Goal: Transaction & Acquisition: Purchase product/service

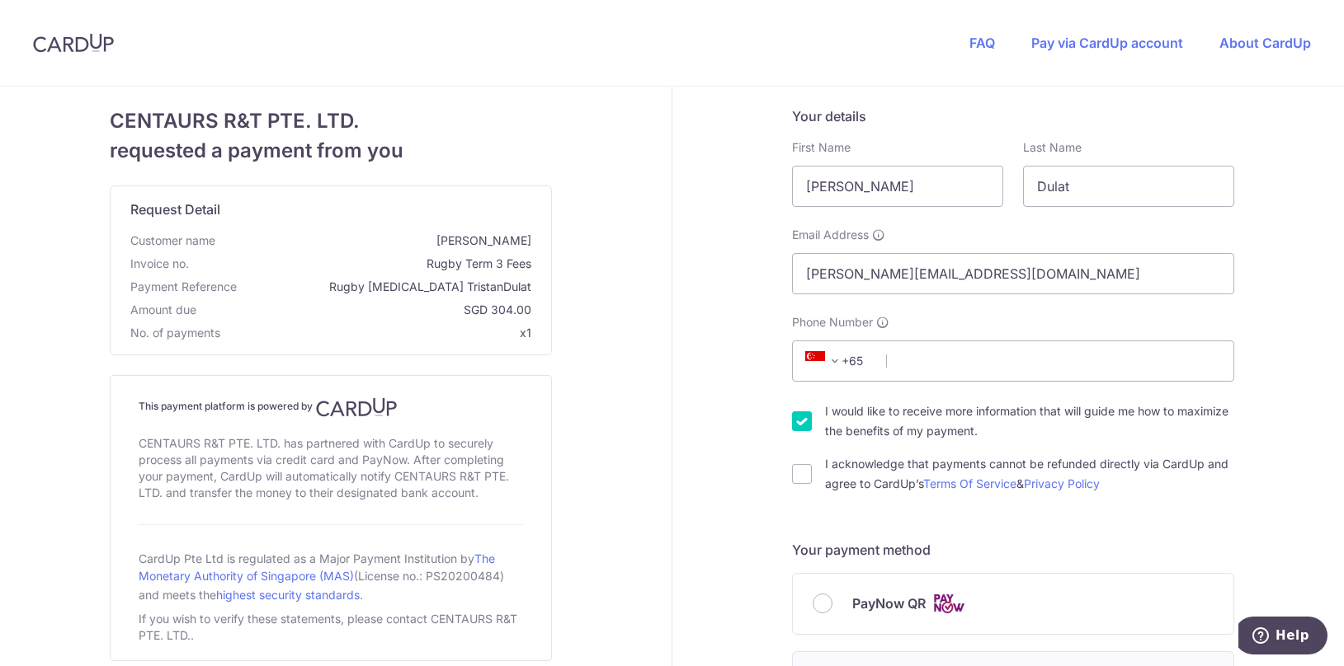
click at [792, 426] on input "I would like to receive more information that will guide me how to maximize the…" at bounding box center [802, 422] width 20 height 20
checkbox input "false"
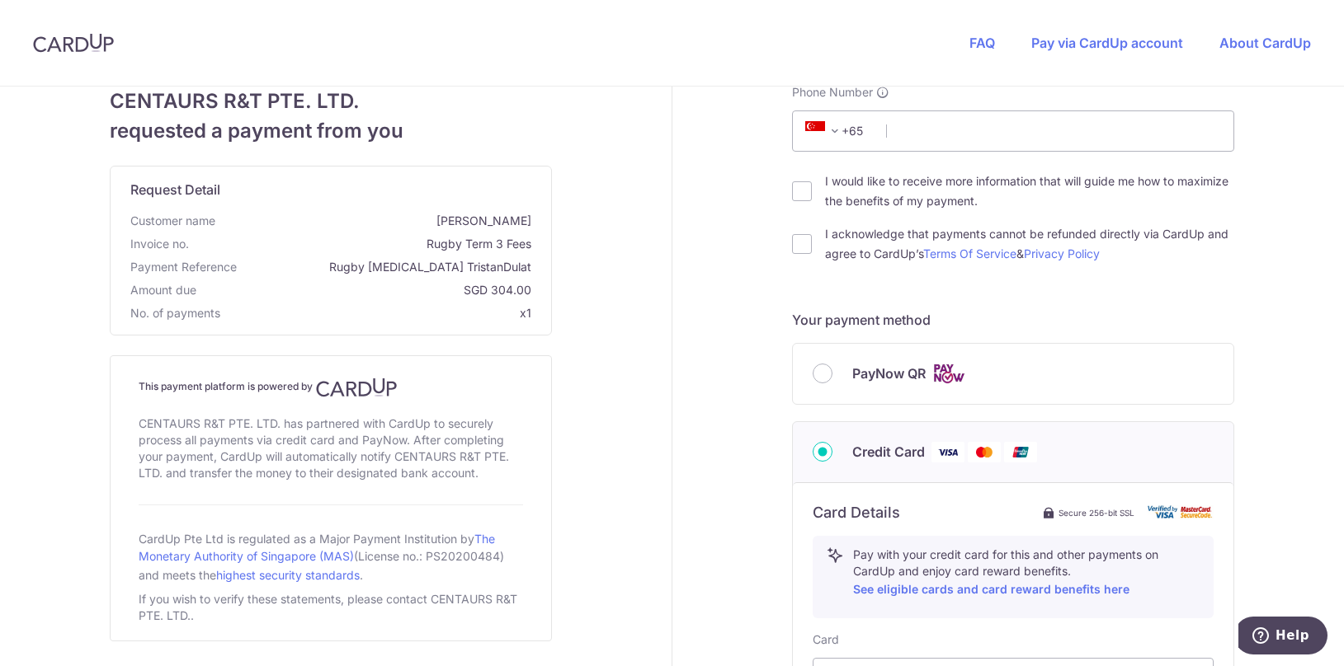
scroll to position [247, 0]
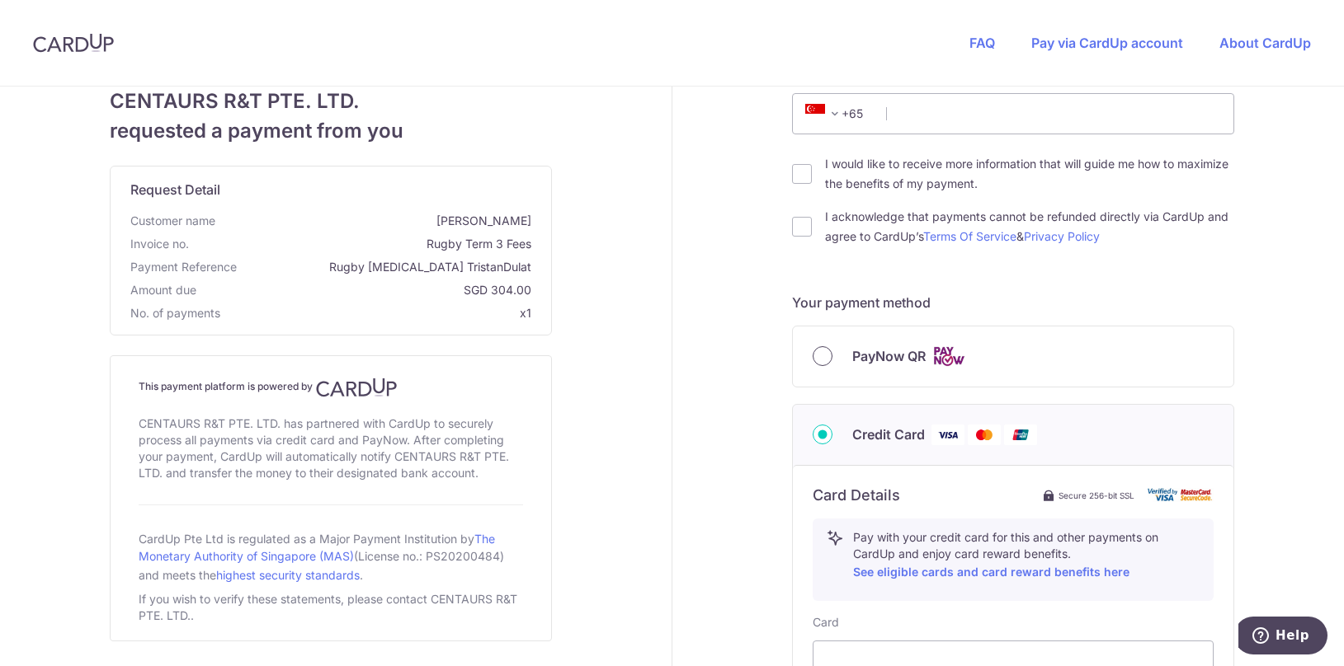
click at [812, 358] on input "PayNow QR" at bounding box center [822, 356] width 20 height 20
radio input "true"
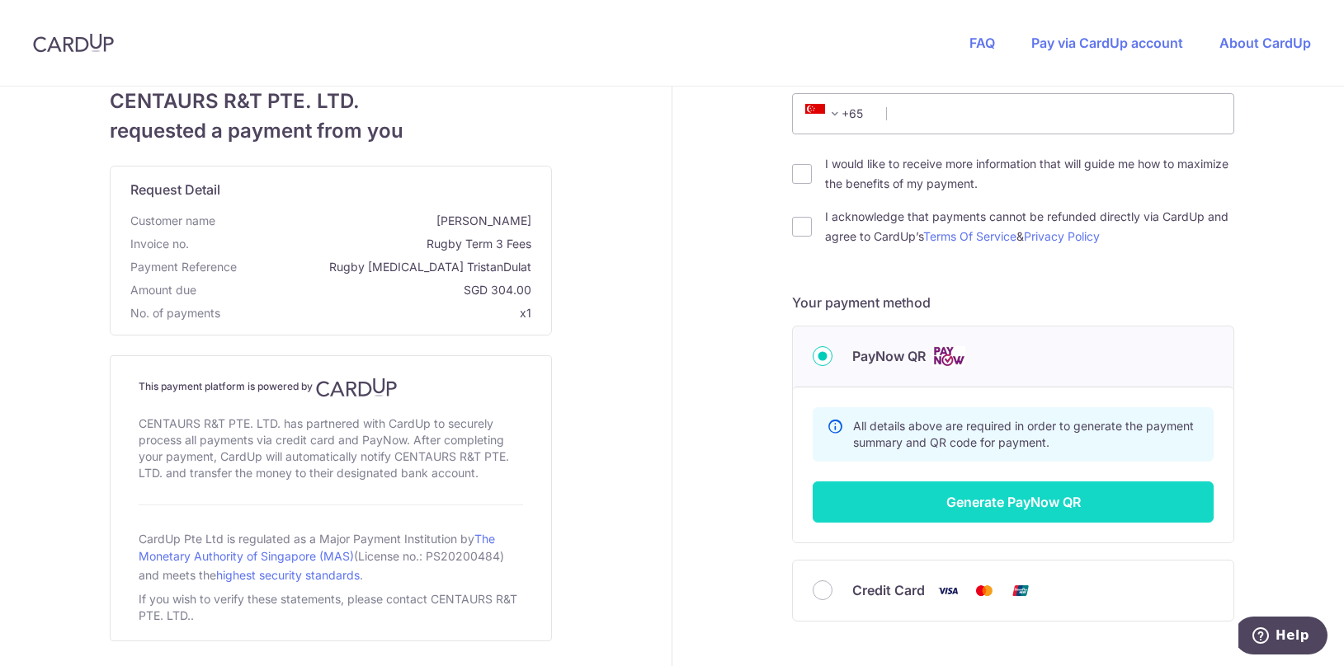
click at [978, 500] on button "Generate PayNow QR" at bounding box center [1012, 502] width 401 height 41
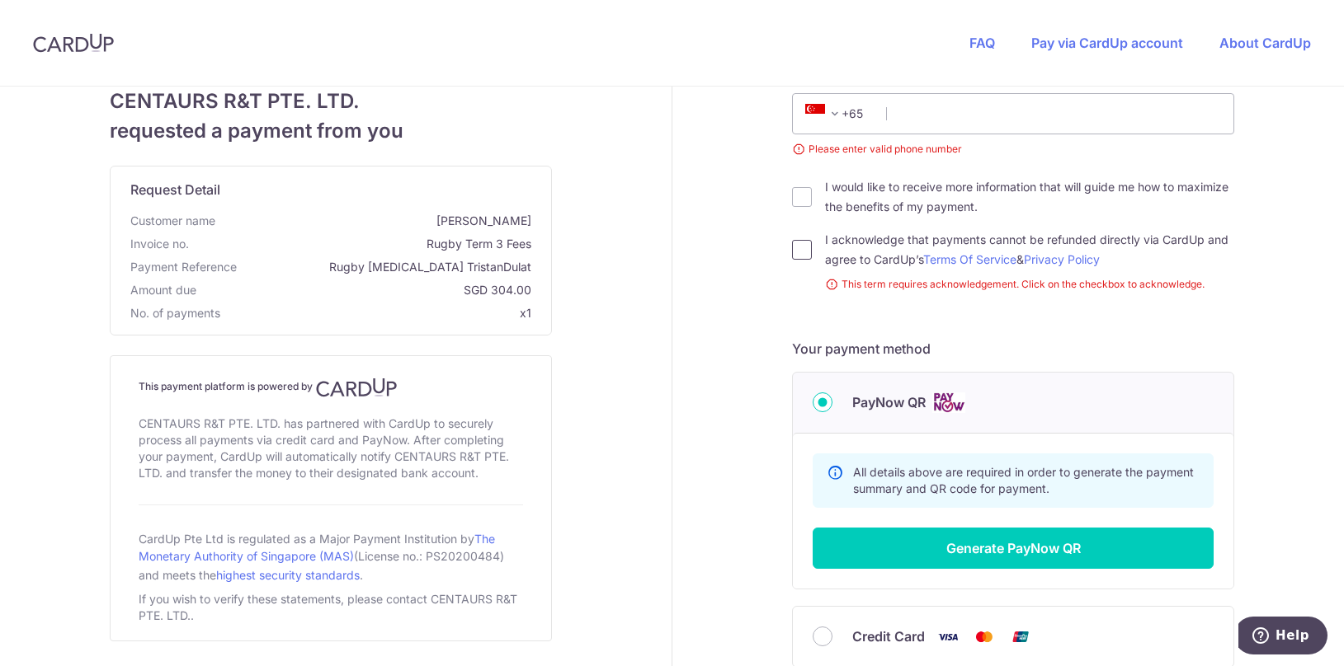
click at [799, 257] on input "I acknowledge that payments cannot be refunded directly via CardUp and agree to…" at bounding box center [802, 250] width 20 height 20
checkbox input "true"
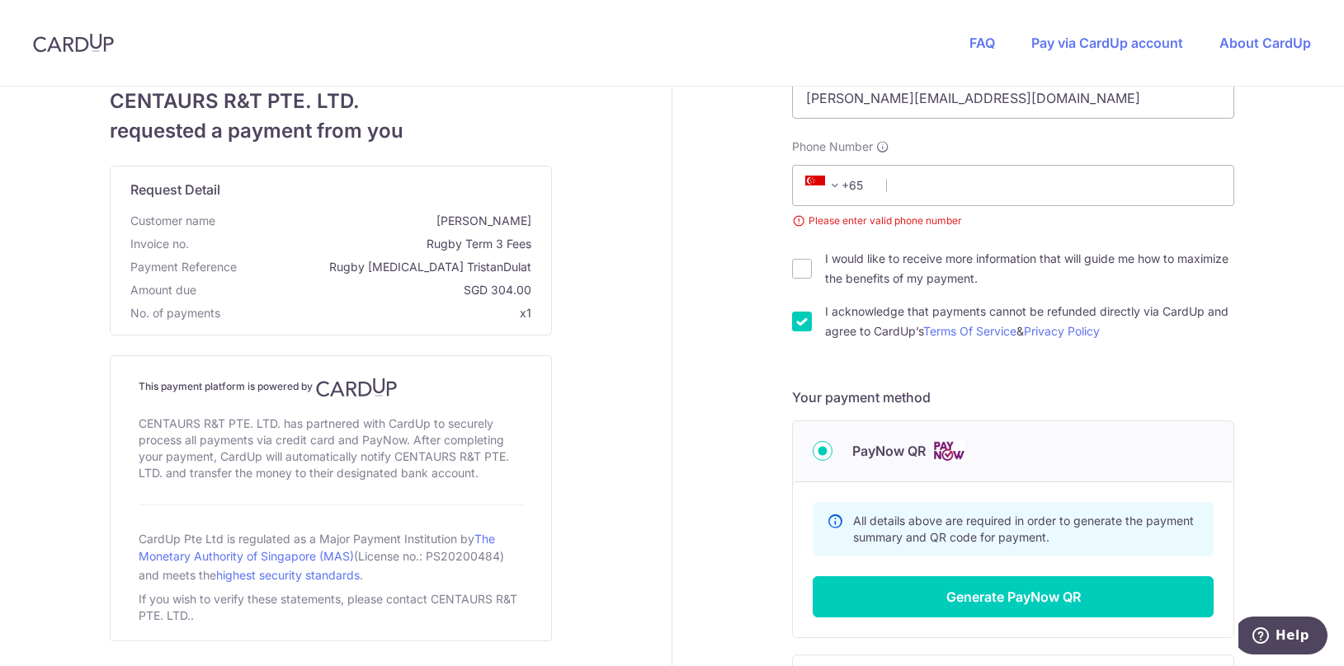
scroll to position [0, 0]
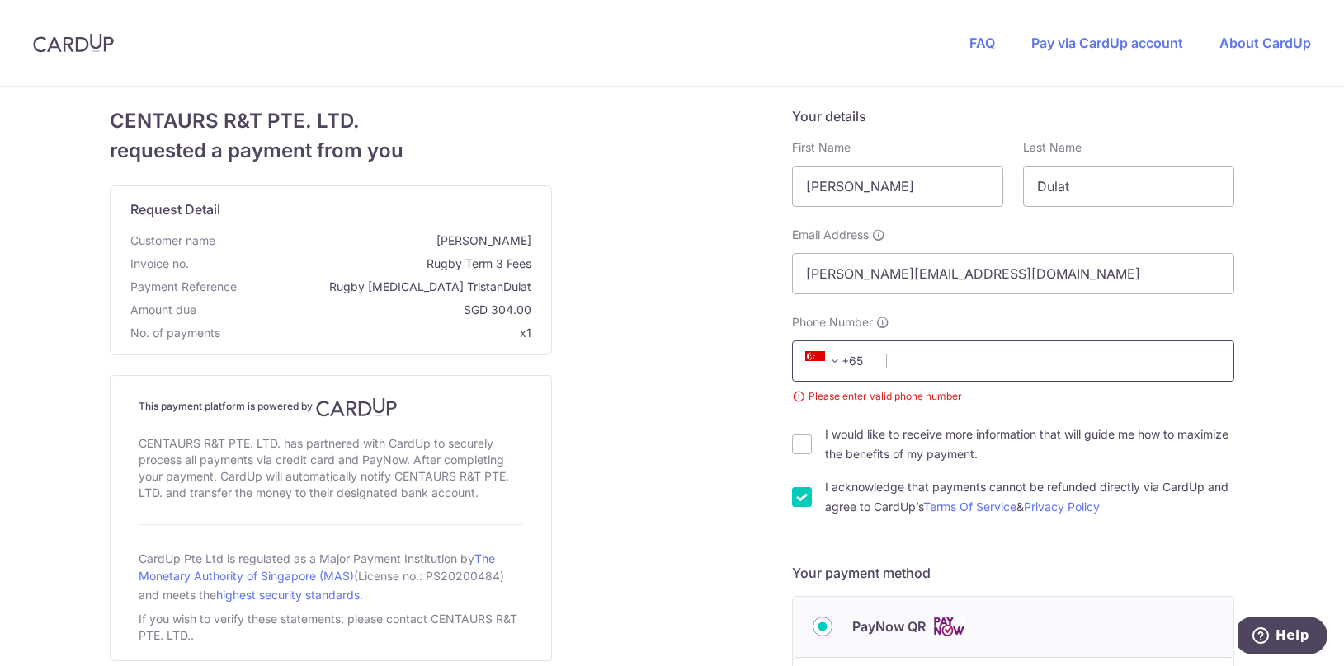
click at [1015, 359] on input "Phone Number" at bounding box center [1013, 361] width 442 height 41
type input "97380057"
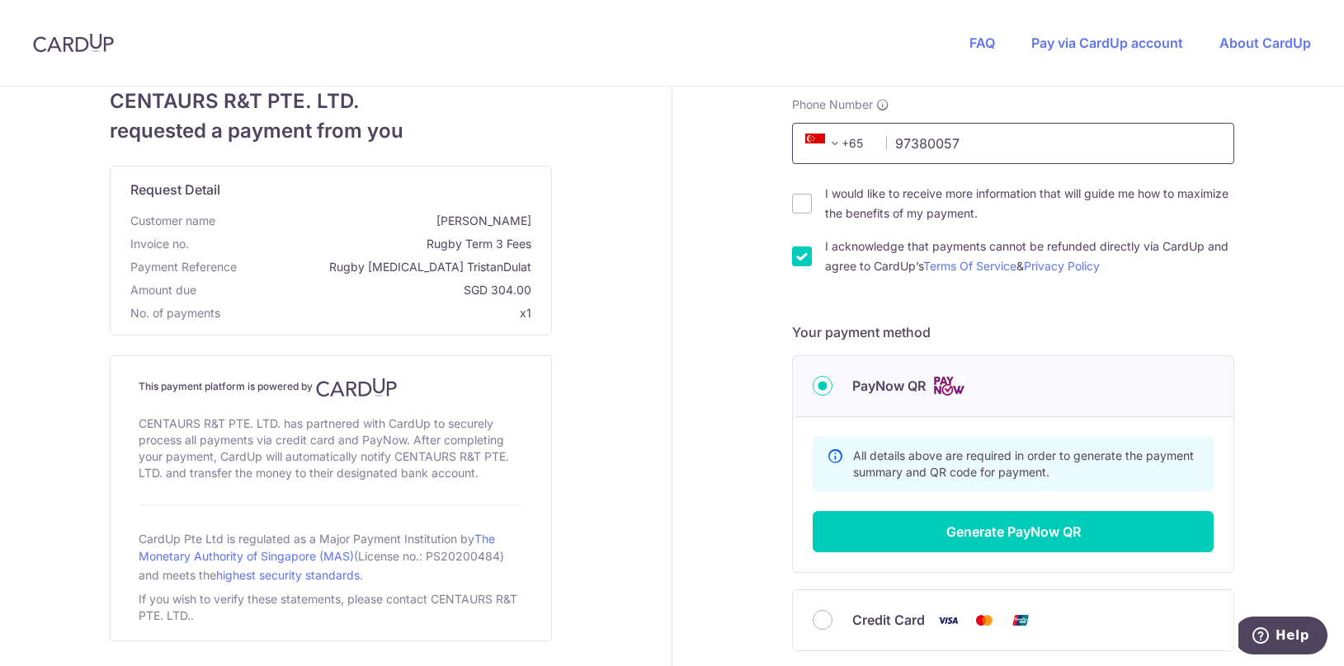
scroll to position [247, 0]
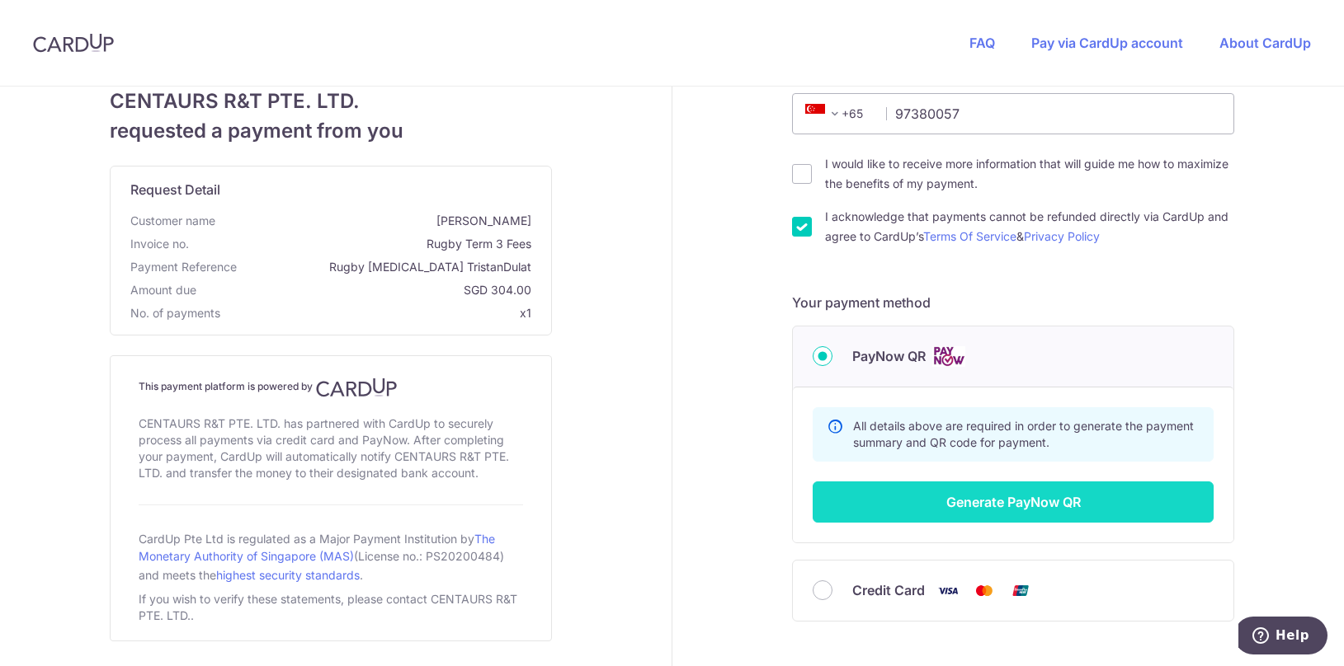
click at [1008, 494] on button "Generate PayNow QR" at bounding box center [1012, 502] width 401 height 41
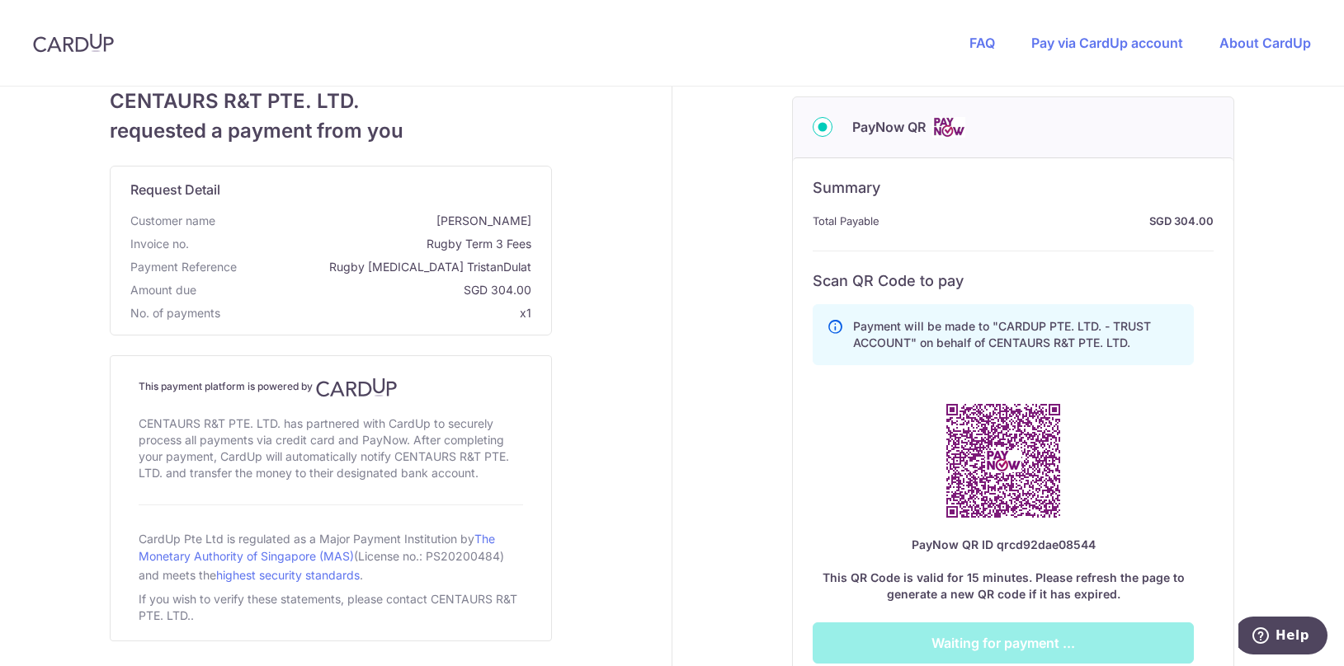
scroll to position [495, 0]
